Goal: Complete application form

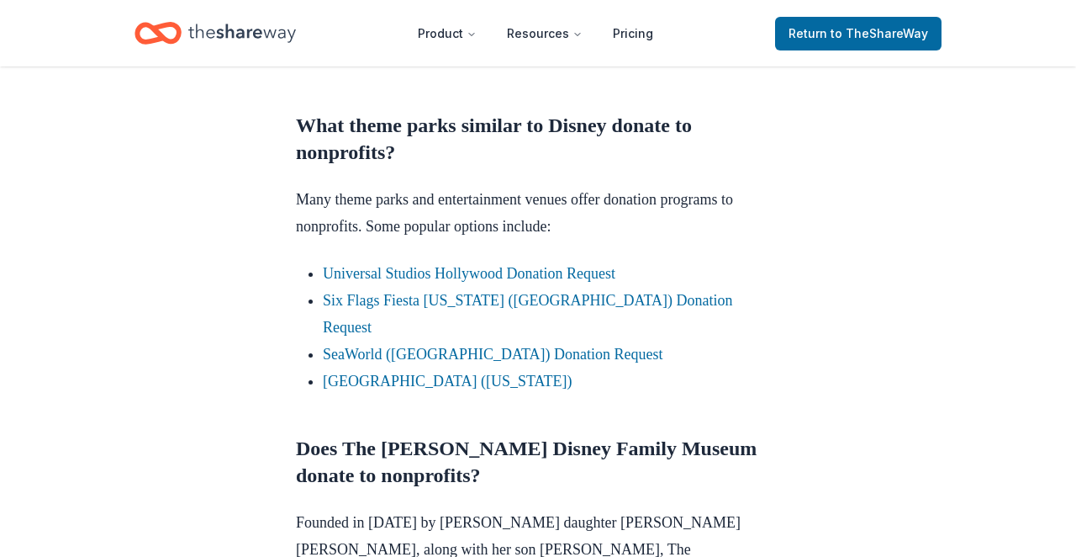
scroll to position [1002, 0]
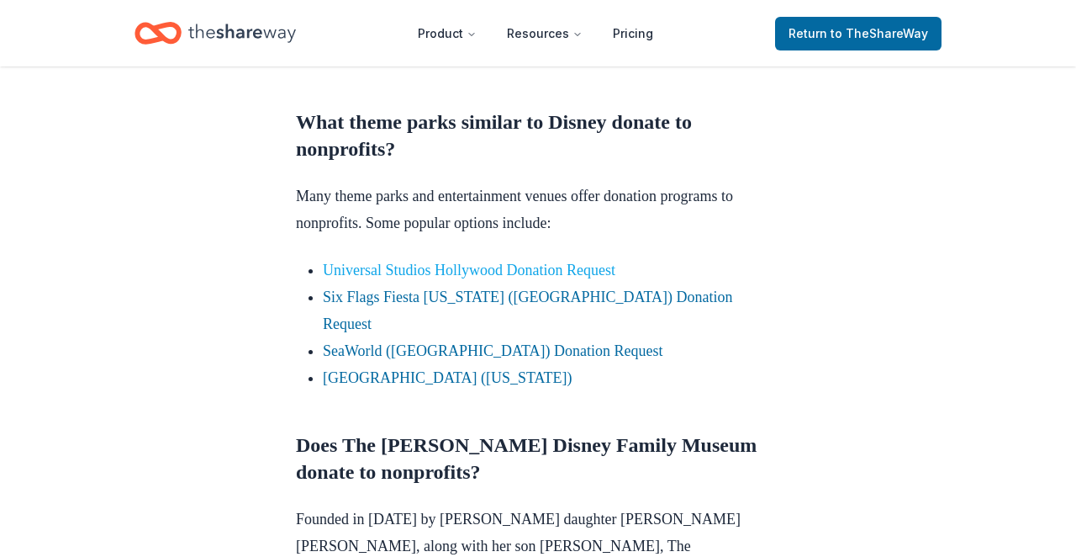
click at [408, 267] on link "Universal Studios Hollywood Donation Request" at bounding box center [469, 270] width 293 height 17
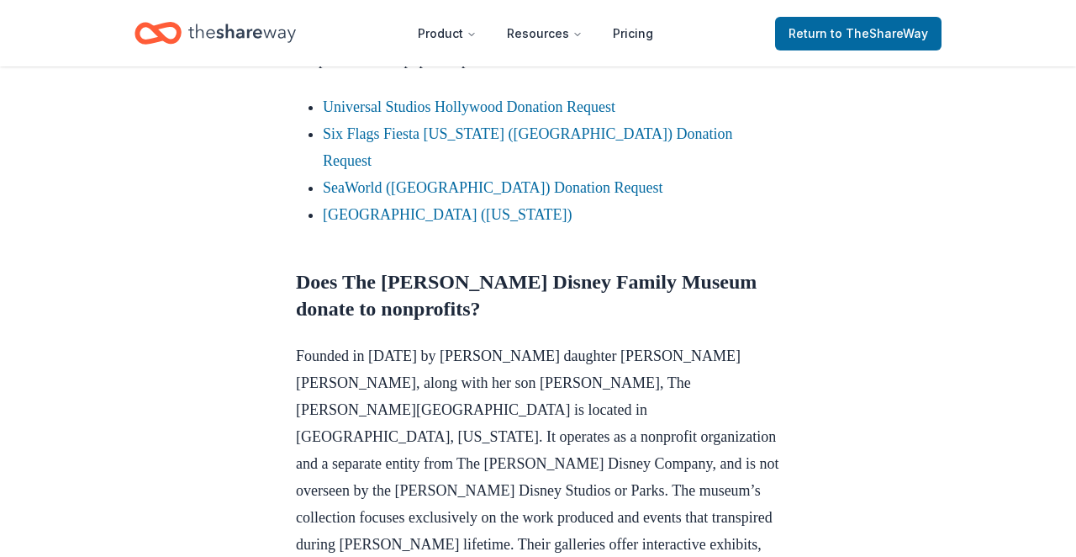
scroll to position [1165, 0]
click at [422, 111] on link "Universal Studios Hollywood Donation Request" at bounding box center [469, 107] width 293 height 17
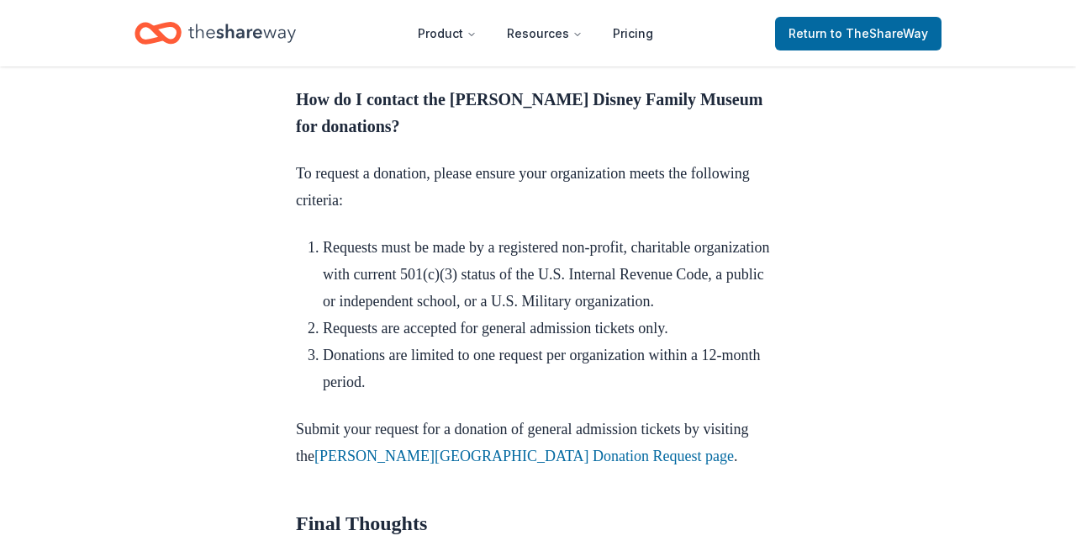
scroll to position [2088, 0]
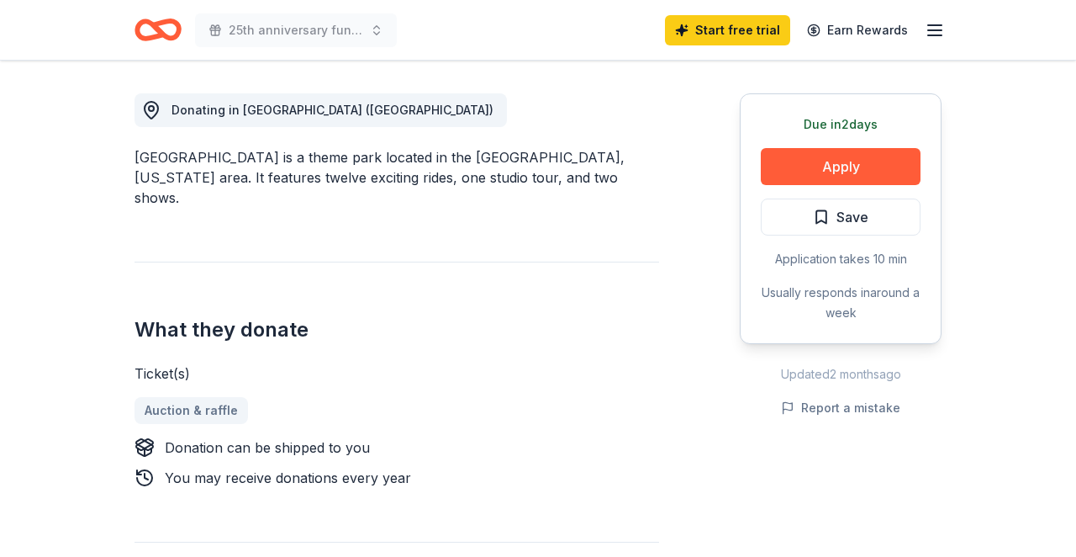
scroll to position [460, 0]
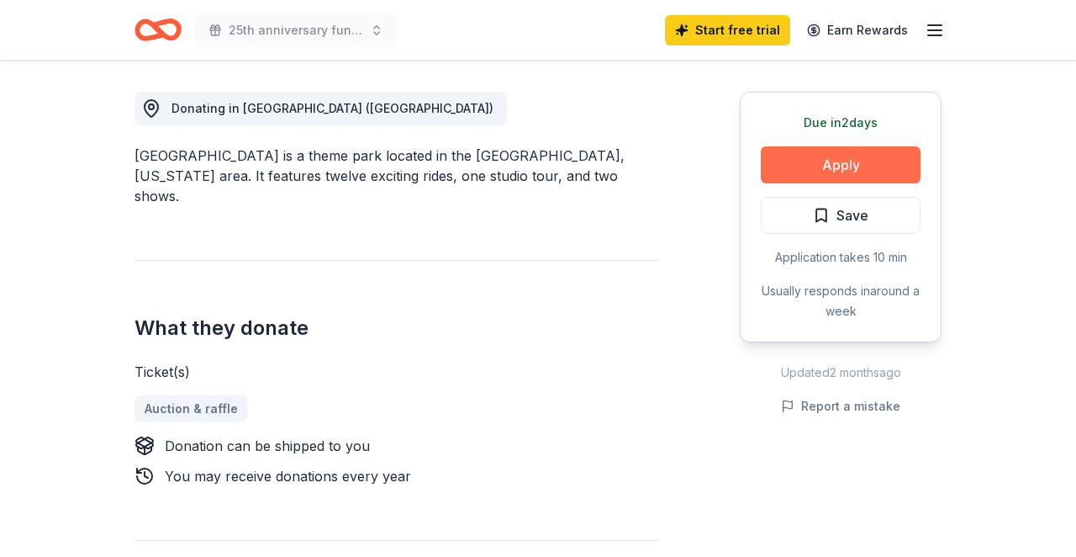
click at [799, 161] on button "Apply" at bounding box center [841, 164] width 160 height 37
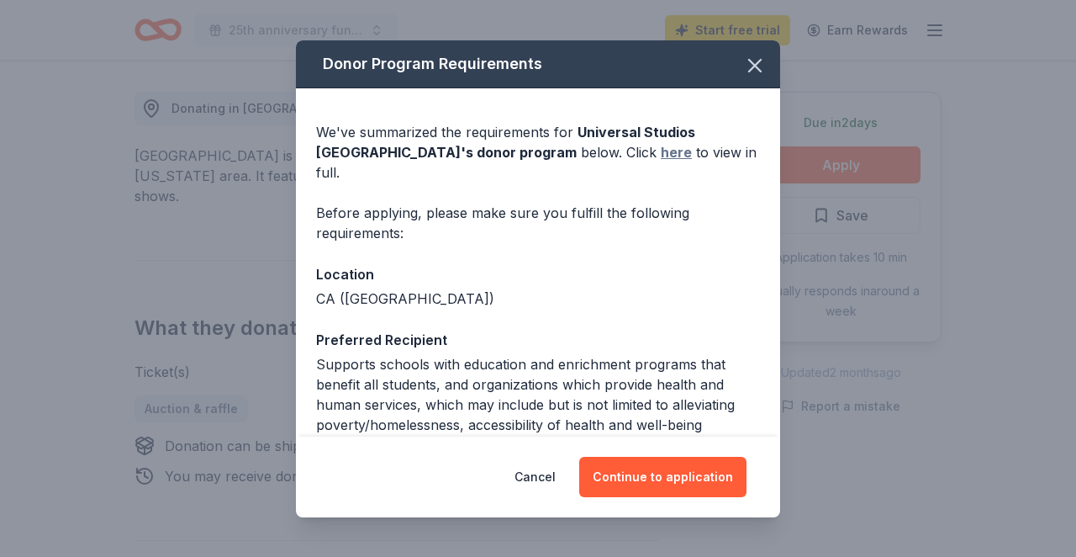
click at [661, 153] on link "here" at bounding box center [676, 152] width 31 height 20
click at [641, 469] on button "Continue to application" at bounding box center [662, 477] width 167 height 40
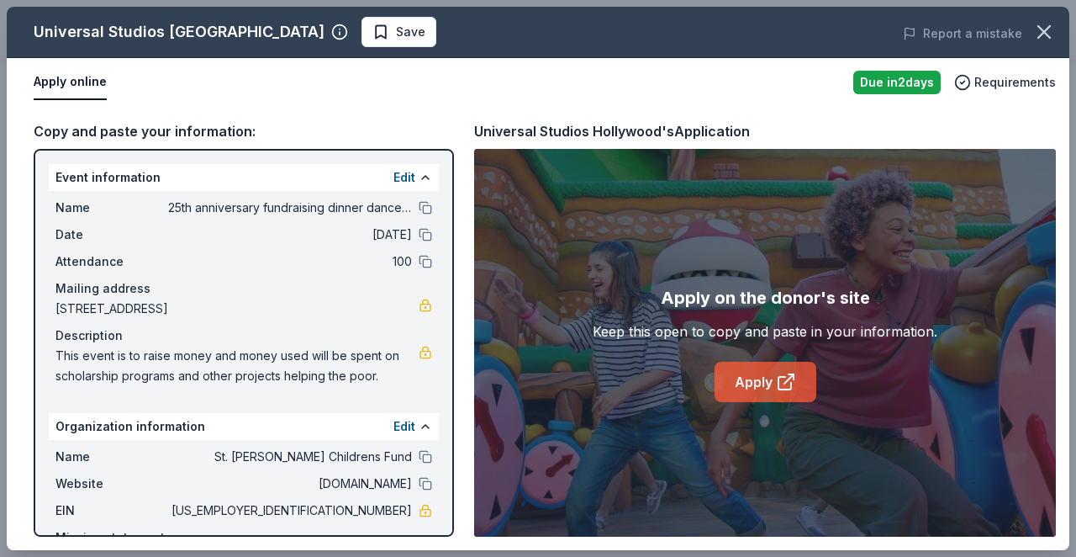
click at [758, 385] on link "Apply" at bounding box center [766, 382] width 102 height 40
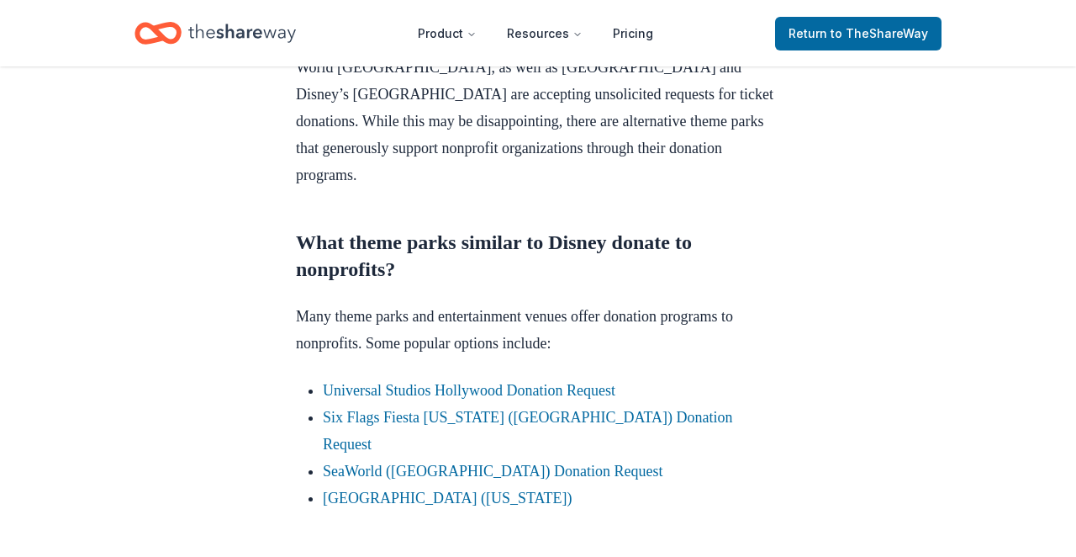
scroll to position [912, 0]
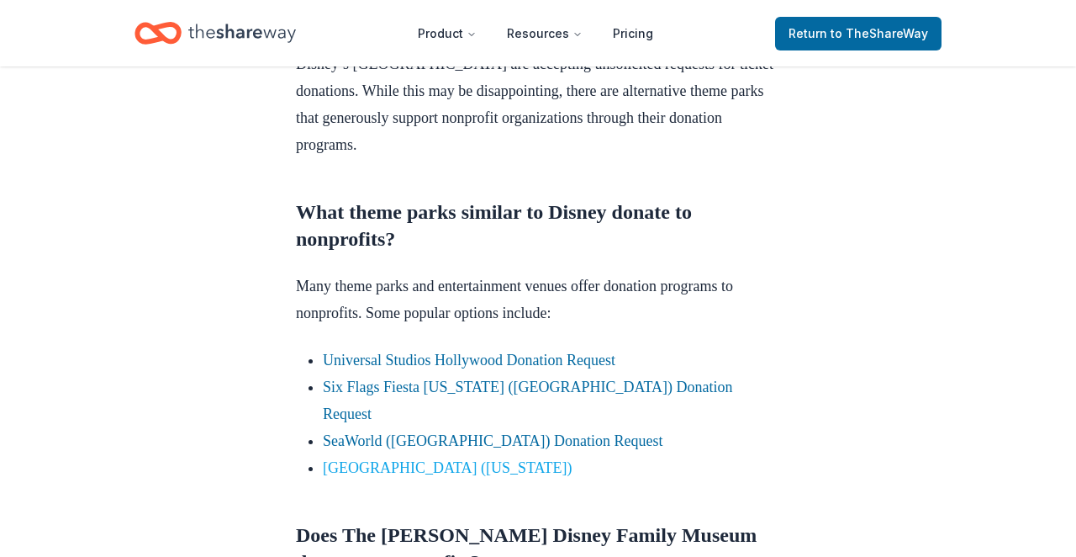
click at [420, 459] on link "[GEOGRAPHIC_DATA] ([US_STATE])" at bounding box center [448, 467] width 250 height 17
